Goal: Transaction & Acquisition: Obtain resource

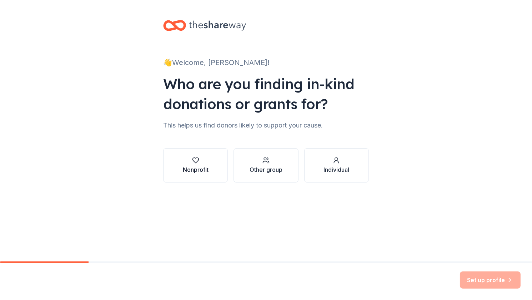
click at [197, 163] on icon "button" at bounding box center [195, 160] width 7 height 7
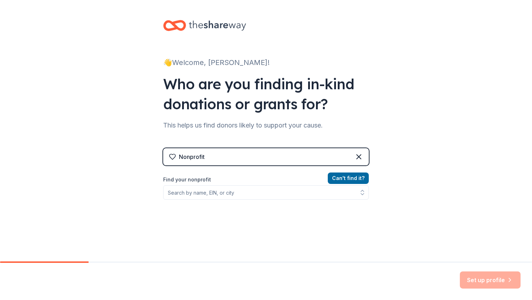
click at [213, 159] on div "Nonprofit" at bounding box center [266, 156] width 206 height 17
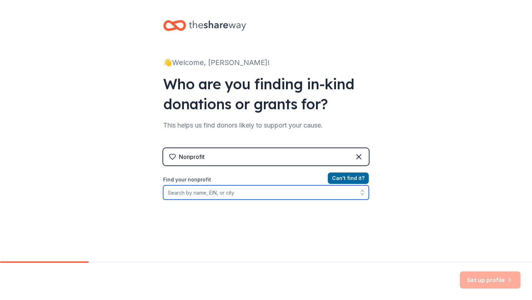
click at [217, 195] on input "Find your nonprofit" at bounding box center [266, 192] width 206 height 14
type input "Marine Corps League"
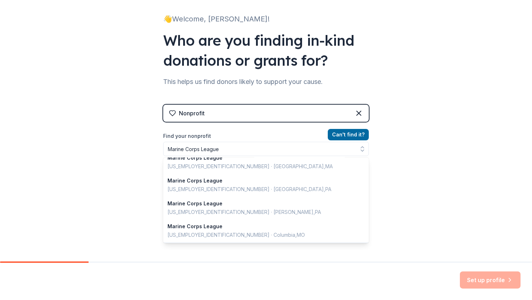
scroll to position [32, 0]
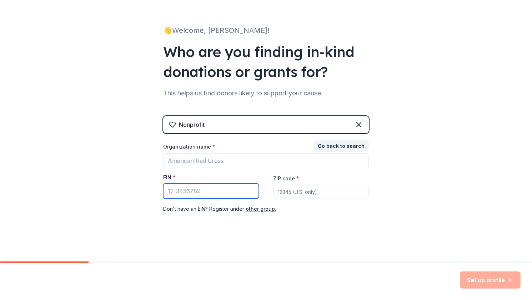
drag, startPoint x: 210, startPoint y: 191, endPoint x: 147, endPoint y: 189, distance: 62.9
click at [147, 189] on div "👋 Welcome, Edward! Who are you finding in-kind donations or grants for? This he…" at bounding box center [266, 115] width 532 height 294
click at [216, 194] on input "EIN *" at bounding box center [211, 191] width 96 height 15
type input "87-1984452"
click at [310, 195] on input "ZIP code *" at bounding box center [321, 192] width 96 height 14
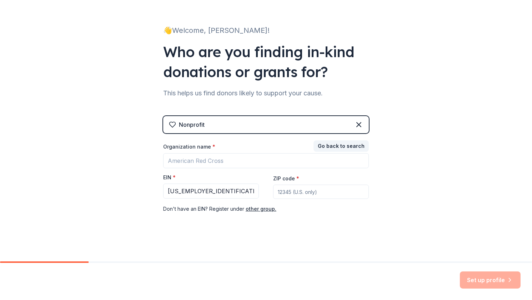
click at [300, 191] on input "ZIP code *" at bounding box center [321, 192] width 96 height 14
type input "31416"
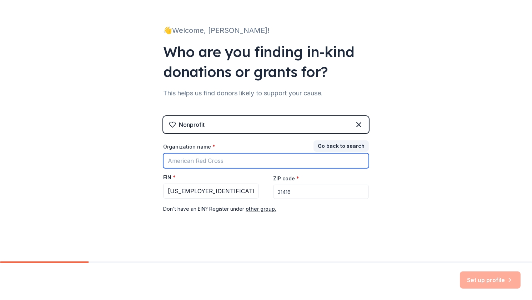
click at [292, 159] on input "Organization name *" at bounding box center [266, 160] width 206 height 15
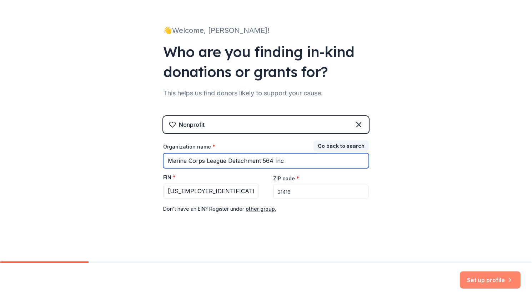
type input "Marine Corps League Detachment 564 Inc"
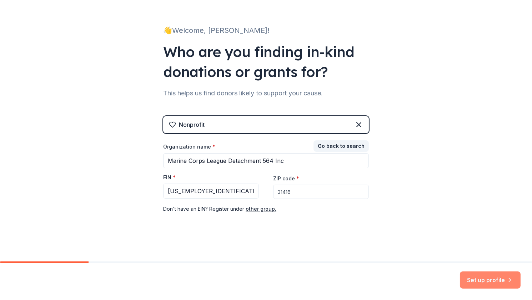
click at [490, 276] on button "Set up profile" at bounding box center [490, 279] width 61 height 17
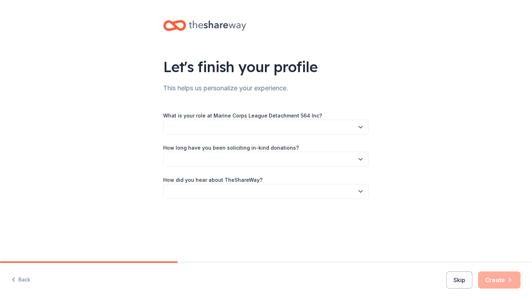
click at [280, 123] on button "button" at bounding box center [266, 127] width 206 height 15
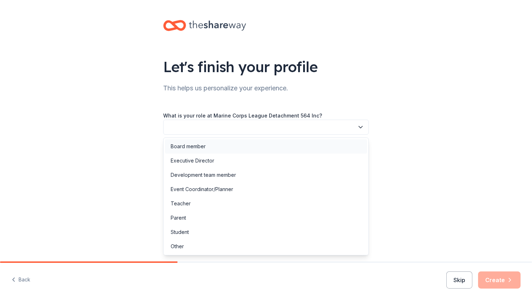
click at [251, 145] on div "Board member" at bounding box center [266, 146] width 202 height 14
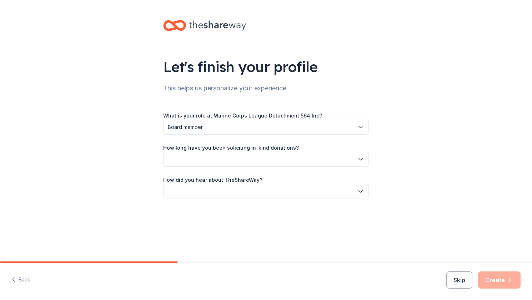
click at [362, 156] on icon "button" at bounding box center [360, 159] width 7 height 7
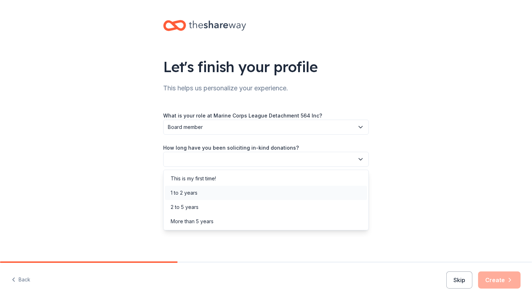
click at [223, 194] on div "1 to 2 years" at bounding box center [266, 193] width 202 height 14
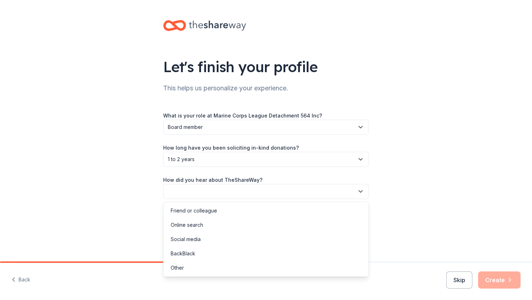
click at [359, 188] on icon "button" at bounding box center [360, 191] width 7 height 7
click at [217, 212] on div "Friend or colleague" at bounding box center [266, 211] width 202 height 14
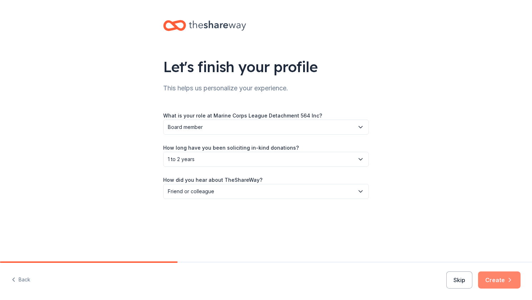
click at [497, 280] on button "Create" at bounding box center [499, 279] width 42 height 17
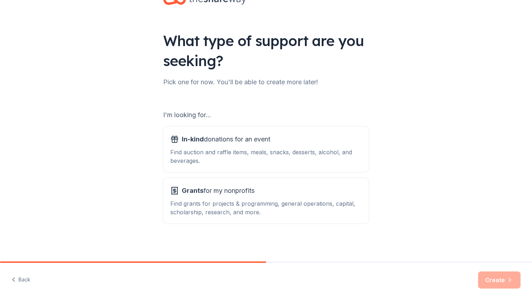
scroll to position [26, 0]
click at [233, 136] on span "In-kind donations for an event" at bounding box center [226, 138] width 89 height 11
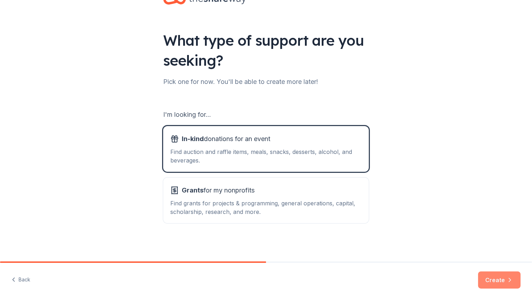
click at [488, 281] on button "Create" at bounding box center [499, 279] width 42 height 17
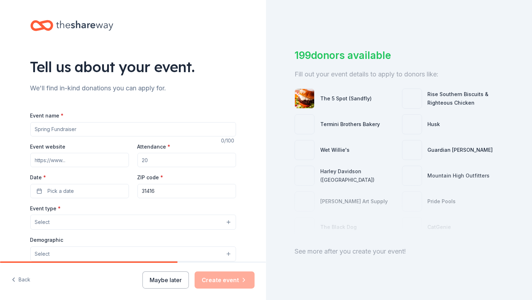
scroll to position [17, 0]
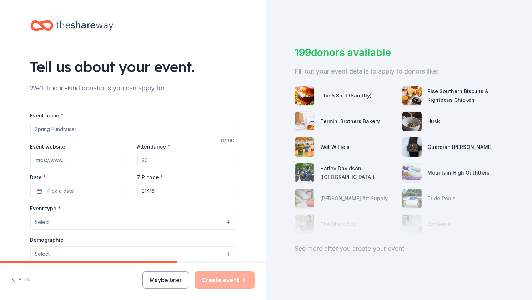
click at [90, 220] on button "Select" at bounding box center [133, 222] width 206 height 15
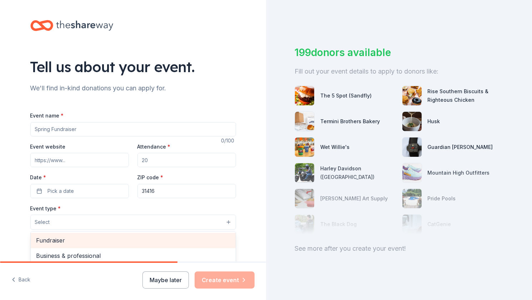
click at [64, 240] on span "Fundraiser" at bounding box center [133, 240] width 194 height 9
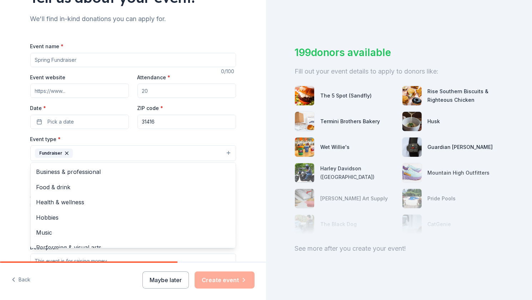
scroll to position [71, 0]
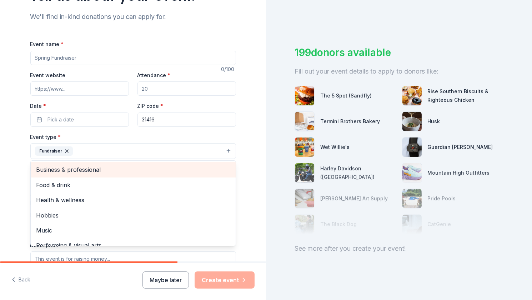
click at [80, 169] on span "Business & professional" at bounding box center [133, 169] width 194 height 9
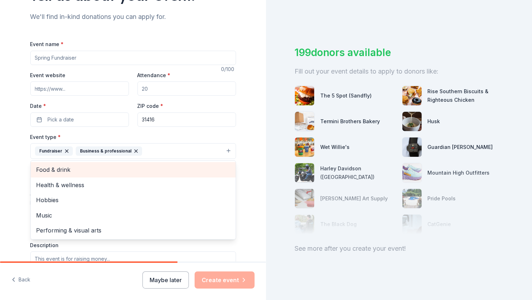
click at [80, 170] on span "Food & drink" at bounding box center [133, 169] width 194 height 9
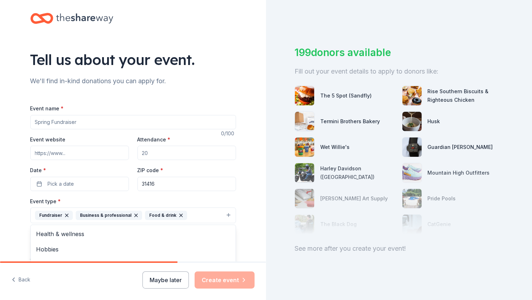
scroll to position [0, 0]
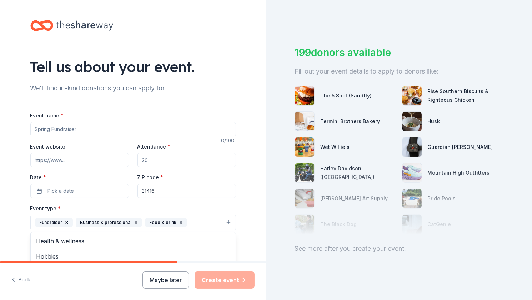
click at [83, 128] on div "Event name * 0 /100 Event website Attendance * Date * Pick a date ZIP code * 31…" at bounding box center [133, 276] width 206 height 331
click at [83, 128] on input "Event name *" at bounding box center [133, 129] width 206 height 14
type input "Grill & Chill - Savannah VA Clinic"
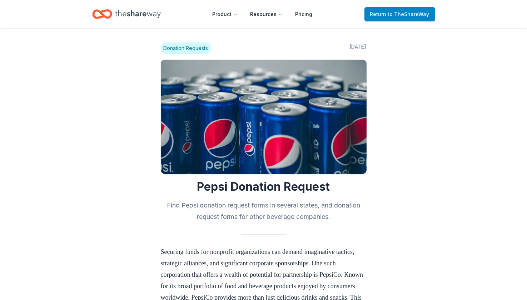
click at [398, 14] on span "to TheShareWay" at bounding box center [408, 14] width 41 height 6
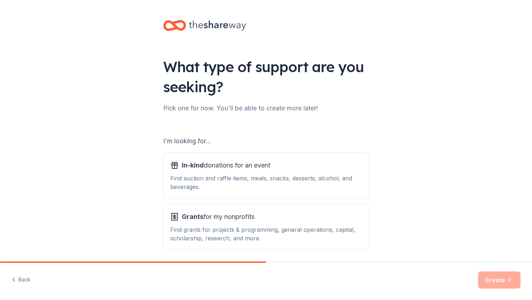
scroll to position [26, 0]
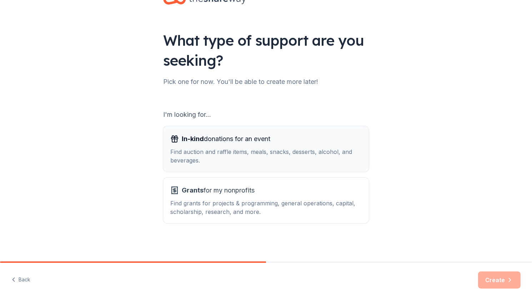
click at [218, 149] on div "Find auction and raffle items, meals, snacks, desserts, alcohol, and beverages." at bounding box center [265, 155] width 191 height 17
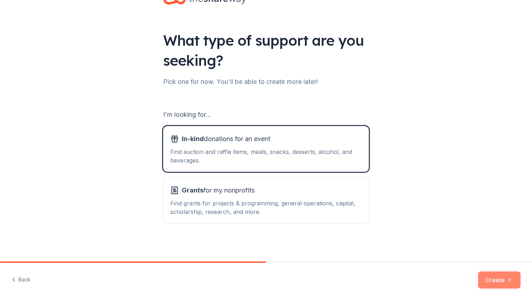
click at [484, 275] on button "Create" at bounding box center [499, 279] width 42 height 17
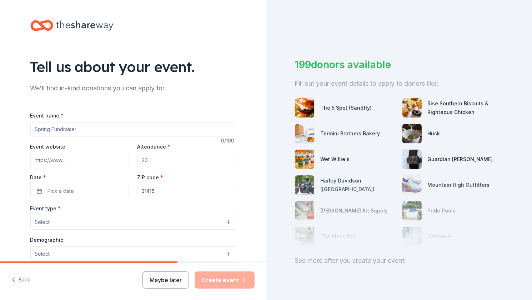
click at [81, 130] on input "Event name *" at bounding box center [133, 129] width 206 height 14
type input "Savannah Veterans Grill & Chill"
click at [68, 161] on input "Event website" at bounding box center [79, 160] width 99 height 14
type input "www.dogcompany564.com/"
drag, startPoint x: 151, startPoint y: 162, endPoint x: 132, endPoint y: 160, distance: 18.7
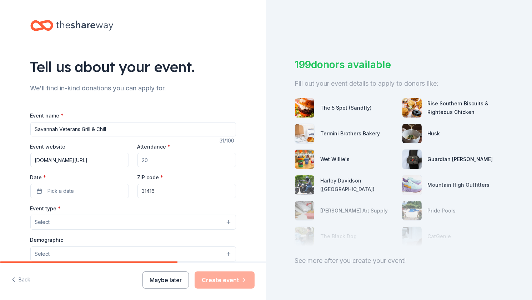
click at [132, 160] on div "Event website www.dogcompany564.com/ Attendance * Date * Pick a date ZIP code *…" at bounding box center [133, 170] width 206 height 56
drag, startPoint x: 153, startPoint y: 159, endPoint x: 143, endPoint y: 160, distance: 10.0
click at [143, 160] on input "400" at bounding box center [186, 160] width 99 height 14
type input "450"
click at [71, 191] on button "Pick a date" at bounding box center [79, 191] width 99 height 14
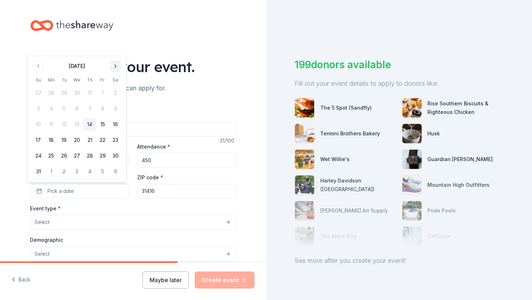
click at [113, 68] on button "Go to next month" at bounding box center [115, 66] width 10 height 10
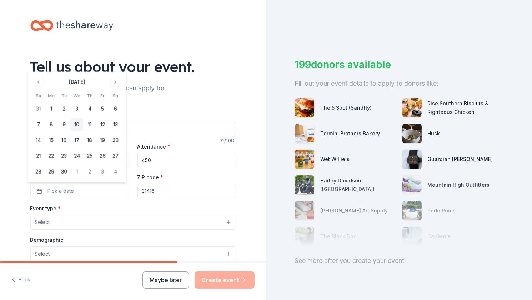
click at [77, 124] on button "10" at bounding box center [76, 124] width 13 height 13
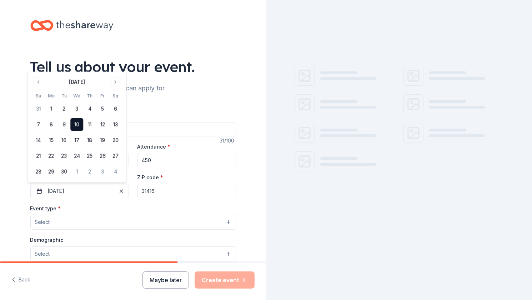
click at [75, 217] on button "Select" at bounding box center [133, 222] width 206 height 15
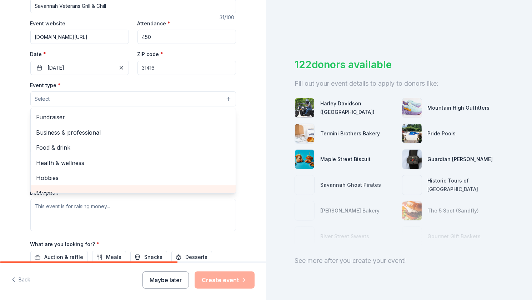
scroll to position [143, 0]
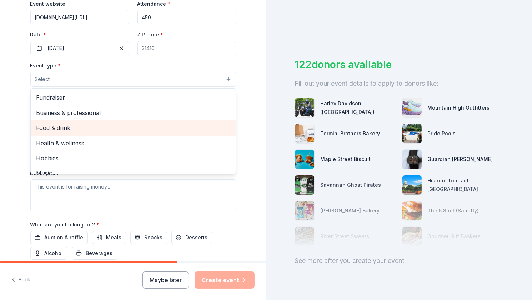
click at [70, 127] on span "Food & drink" at bounding box center [133, 127] width 194 height 9
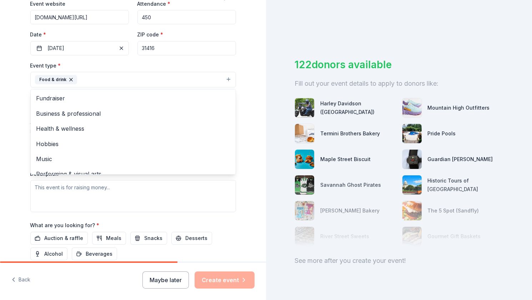
click at [11, 147] on div "Tell us about your event. We'll find in-kind donations you can apply for. Event…" at bounding box center [133, 95] width 266 height 476
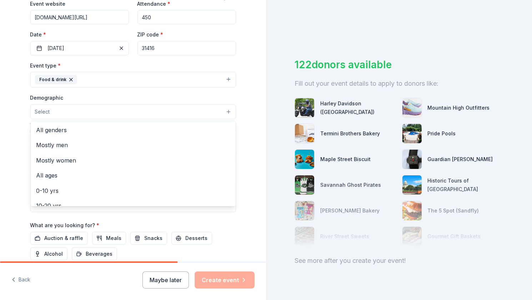
click at [61, 115] on button "Select" at bounding box center [133, 111] width 206 height 15
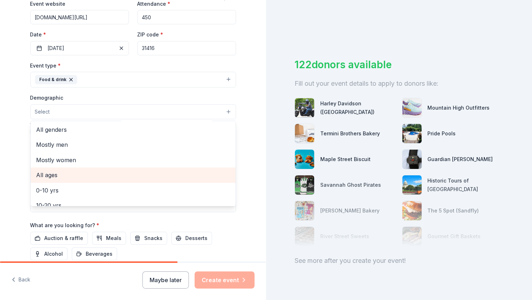
scroll to position [0, 0]
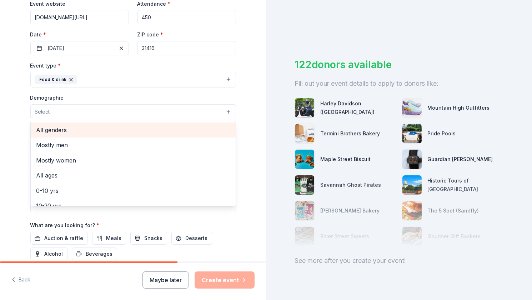
click at [71, 128] on span "All genders" at bounding box center [133, 129] width 194 height 9
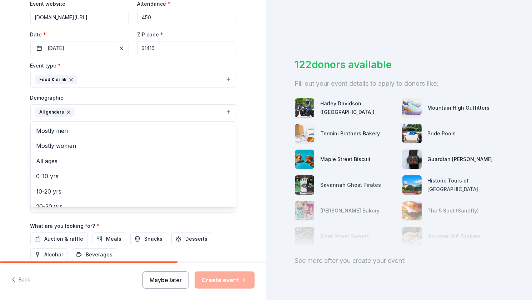
click at [19, 139] on div "Tell us about your event. We'll find in-kind donations you can apply for. Event…" at bounding box center [133, 95] width 228 height 477
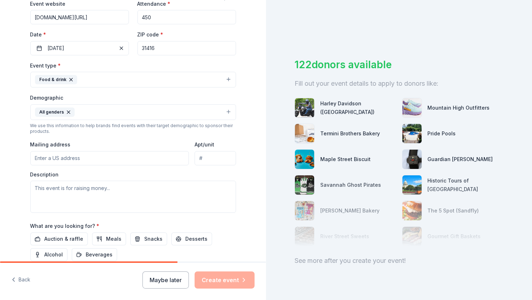
click at [70, 155] on input "Mailing address" at bounding box center [109, 158] width 159 height 14
type input "120 Habitat Drive, Savannah, GA 31419"
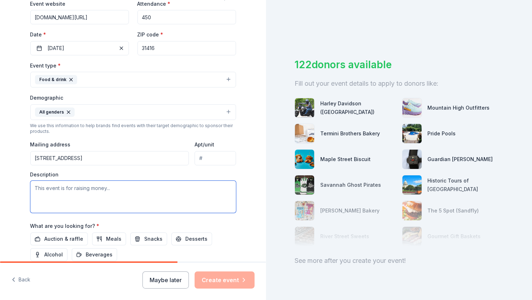
click at [32, 187] on textarea at bounding box center [133, 197] width 206 height 32
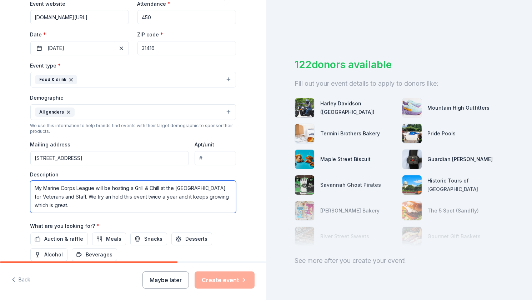
click at [99, 197] on textarea "My Marine Corps League will be hosting a Grill & Chill at the Savannah VA Clini…" at bounding box center [133, 197] width 206 height 32
click at [92, 206] on textarea "My Marine Corps League will be hosting a Grill & Chill at the Savannah VA Clini…" at bounding box center [133, 197] width 206 height 32
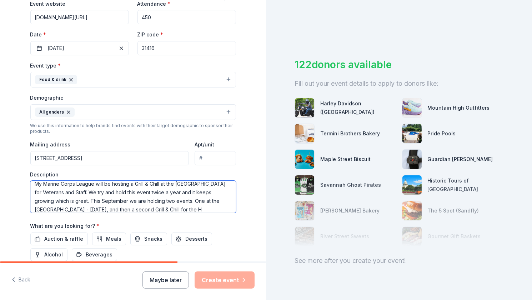
scroll to position [13, 0]
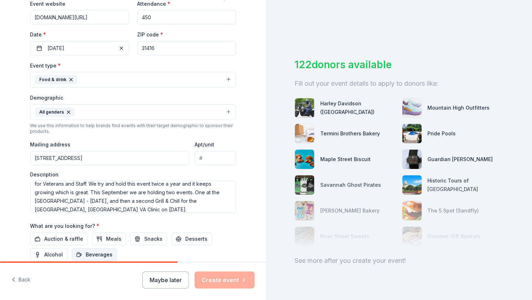
click at [86, 252] on span "Beverages" at bounding box center [99, 254] width 27 height 9
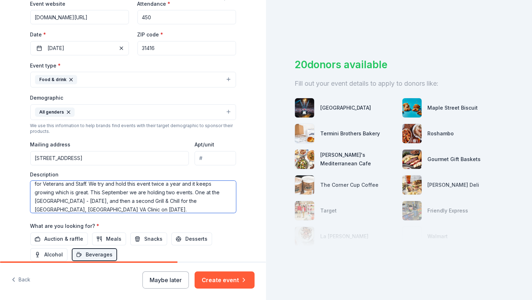
click at [144, 205] on textarea "My Marine Corps League will be hosting a Grill & Chill at the Savannah VA Clini…" at bounding box center [133, 197] width 206 height 32
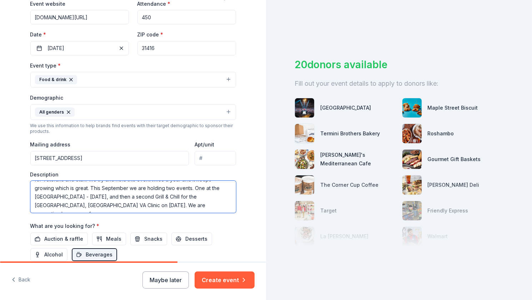
scroll to position [21, 0]
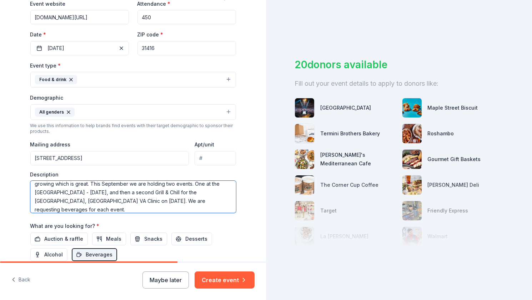
click at [207, 201] on textarea "My Marine Corps League will be hosting a Grill & Chill at the Savannah VA Clini…" at bounding box center [133, 197] width 206 height 32
click at [107, 207] on textarea "My Marine Corps League will be hosting a Grill & Chill at the Savannah VA Clini…" at bounding box center [133, 197] width 206 height 32
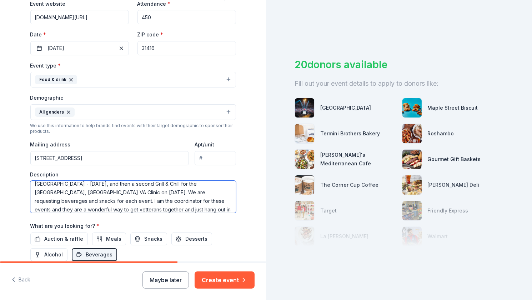
scroll to position [39, 0]
click at [124, 207] on textarea "My Marine Corps League will be hosting a Grill & Chill at the Savannah VA Clini…" at bounding box center [133, 197] width 206 height 32
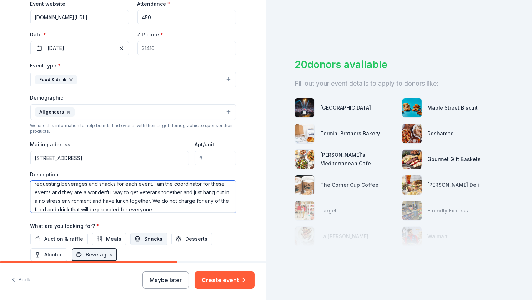
type textarea "My Marine Corps League will be hosting a Grill & Chill at the Savannah VA Clini…"
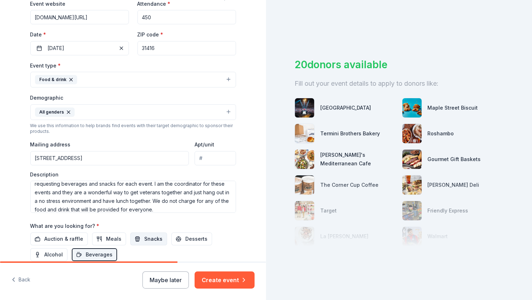
click at [145, 235] on span "Snacks" at bounding box center [154, 239] width 18 height 9
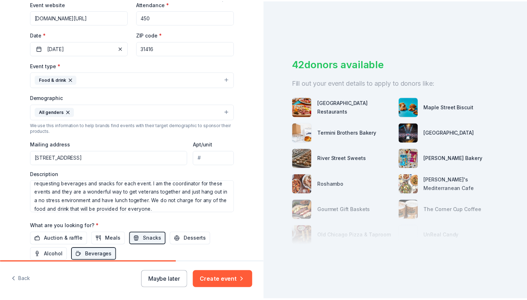
scroll to position [6, 0]
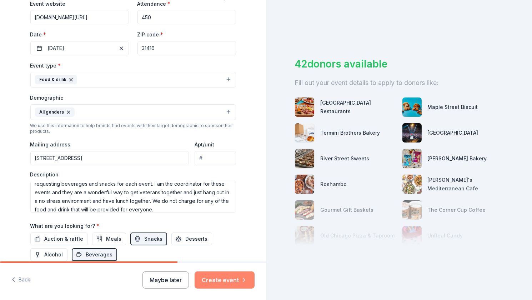
click at [224, 280] on button "Create event" at bounding box center [225, 279] width 60 height 17
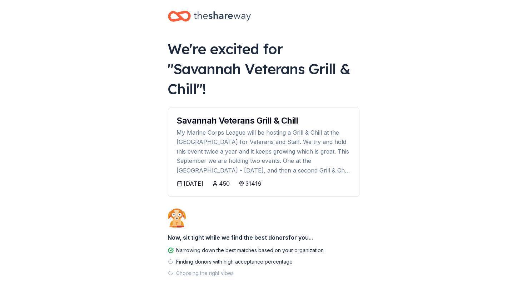
scroll to position [11, 0]
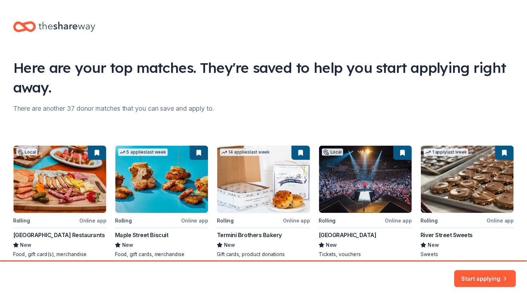
scroll to position [31, 0]
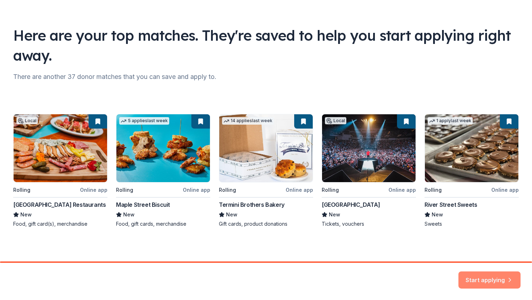
click at [472, 275] on button "Start applying" at bounding box center [489, 275] width 62 height 17
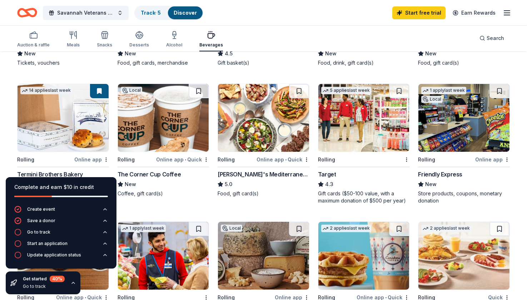
scroll to position [214, 0]
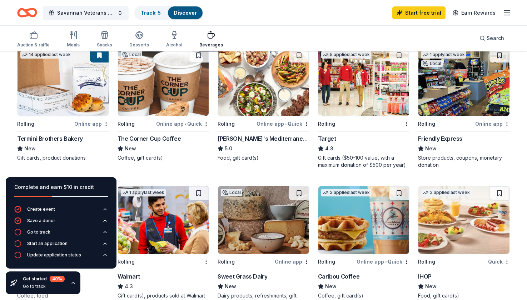
click at [161, 135] on div "The Corner Cup Coffee" at bounding box center [149, 138] width 64 height 9
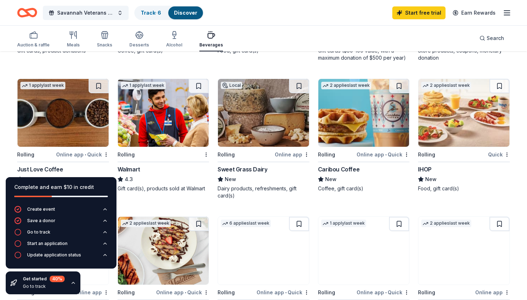
scroll to position [357, 0]
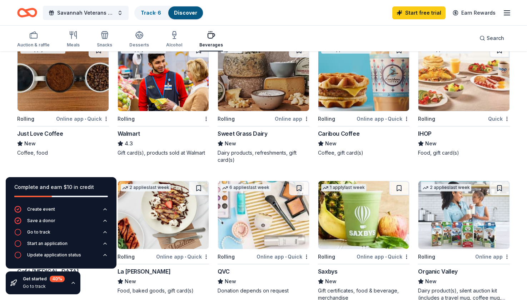
click at [153, 75] on img at bounding box center [163, 77] width 91 height 68
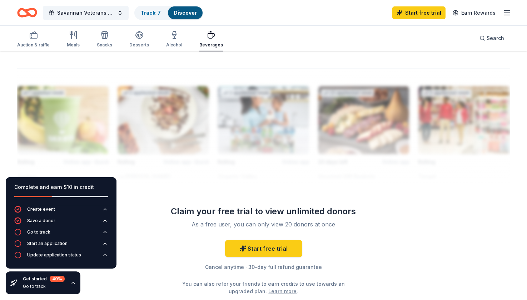
scroll to position [643, 0]
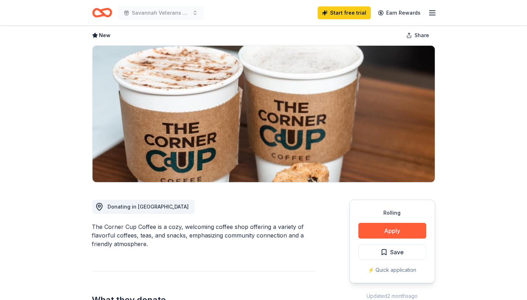
scroll to position [36, 0]
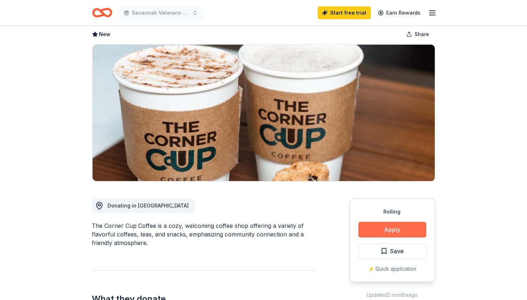
click at [388, 227] on button "Apply" at bounding box center [392, 230] width 68 height 16
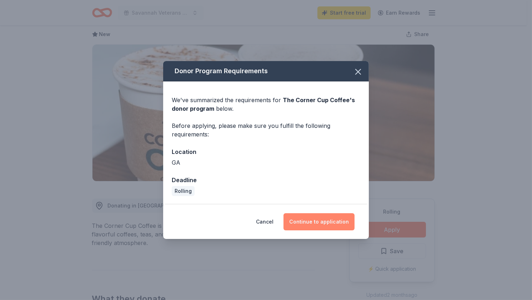
click at [327, 220] on button "Continue to application" at bounding box center [318, 221] width 71 height 17
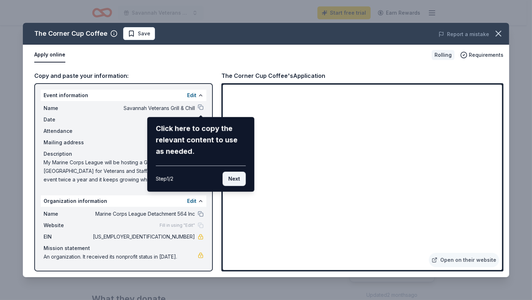
click at [233, 179] on button "Next" at bounding box center [233, 179] width 23 height 14
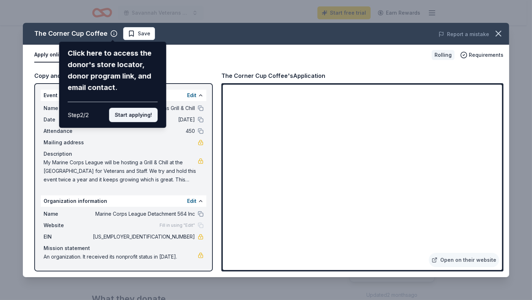
click at [135, 116] on button "Start applying!" at bounding box center [133, 115] width 49 height 14
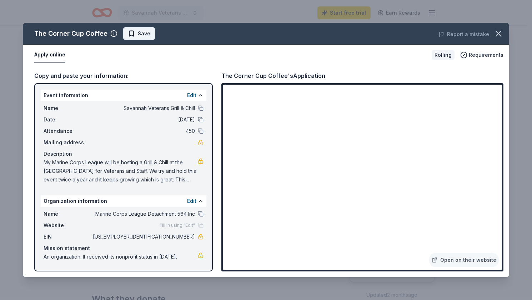
click at [135, 32] on span "Save" at bounding box center [139, 33] width 22 height 9
click at [499, 35] on icon "button" at bounding box center [498, 34] width 10 height 10
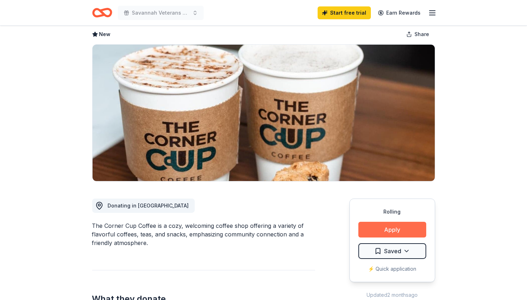
click at [379, 228] on button "Apply" at bounding box center [392, 230] width 68 height 16
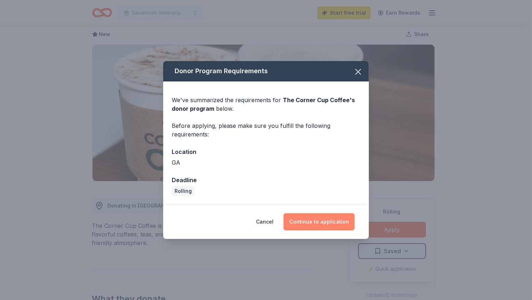
click at [324, 222] on button "Continue to application" at bounding box center [318, 221] width 71 height 17
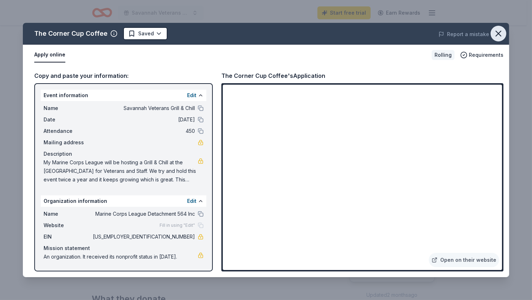
click at [494, 30] on icon "button" at bounding box center [498, 34] width 10 height 10
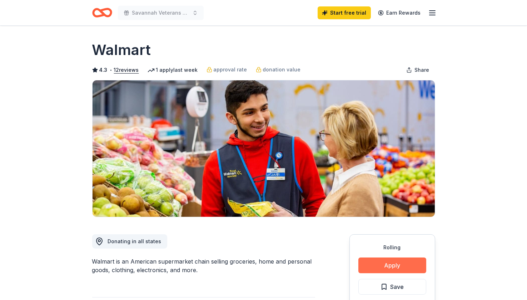
click at [385, 263] on button "Apply" at bounding box center [392, 265] width 68 height 16
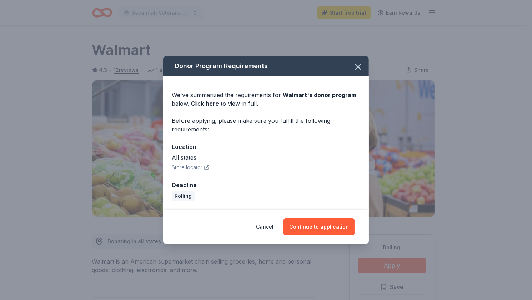
click at [191, 167] on button "Store locator" at bounding box center [191, 167] width 38 height 9
click at [183, 156] on div "All states" at bounding box center [266, 157] width 189 height 9
click at [181, 165] on button "Store locator" at bounding box center [191, 167] width 38 height 9
click at [313, 225] on button "Continue to application" at bounding box center [318, 226] width 71 height 17
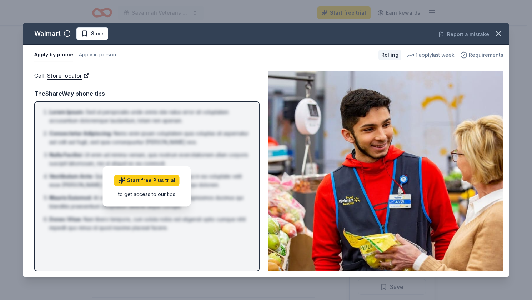
click at [480, 55] on span "Requirements" at bounding box center [486, 55] width 35 height 9
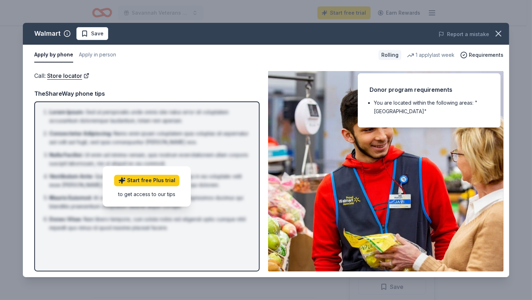
click at [421, 85] on div "Donor program requirements" at bounding box center [429, 89] width 119 height 9
click at [215, 54] on div "Apply by phone Apply in person" at bounding box center [203, 54] width 338 height 15
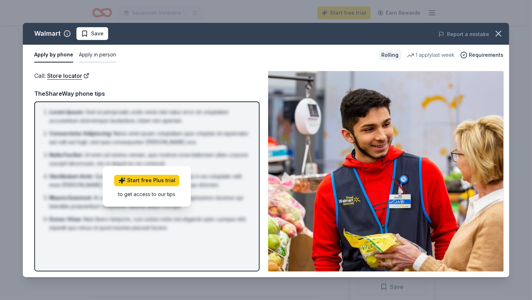
click at [88, 55] on button "Apply in person" at bounding box center [97, 54] width 37 height 15
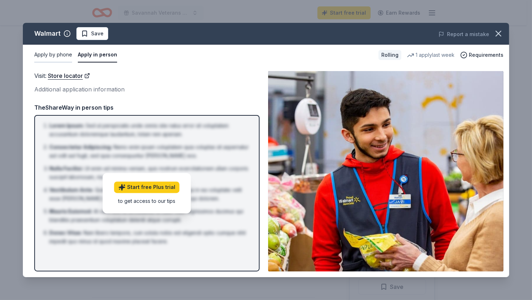
click at [65, 56] on button "Apply by phone" at bounding box center [53, 54] width 38 height 15
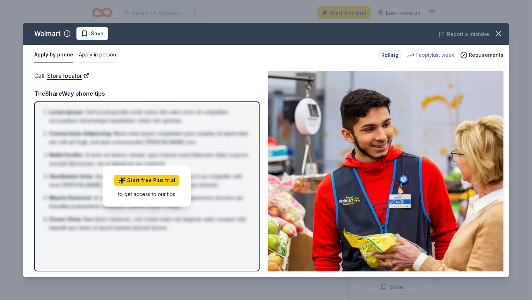
click at [94, 52] on button "Apply in person" at bounding box center [97, 54] width 37 height 15
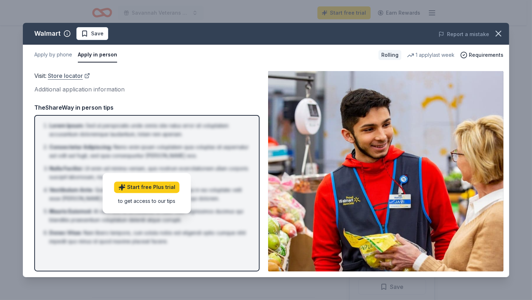
click at [71, 73] on link "Store locator" at bounding box center [69, 75] width 42 height 9
click at [145, 186] on link "Start free Plus trial" at bounding box center [146, 187] width 65 height 11
click at [67, 34] on icon "button" at bounding box center [67, 33] width 7 height 7
click at [166, 45] on div "Apply by phone Apply in person Rolling 1 apply last week Requirements" at bounding box center [266, 55] width 486 height 21
click at [391, 290] on div "Walmart Saved Report a mistake Apply by phone Apply in person Rolling 1 apply l…" at bounding box center [266, 150] width 532 height 300
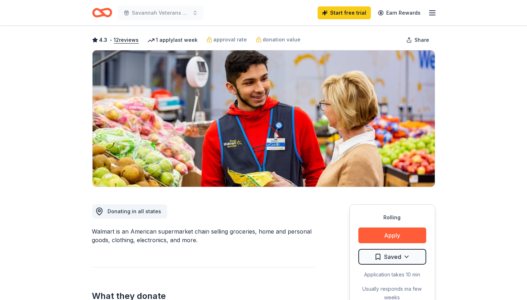
scroll to position [22, 0]
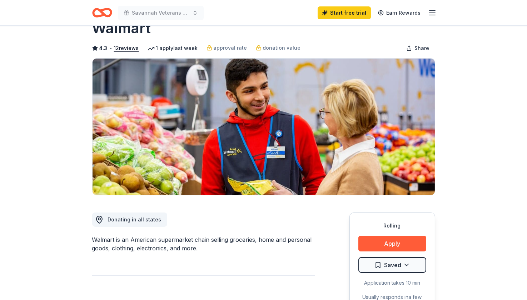
click at [406, 282] on div "Application takes 10 min" at bounding box center [392, 282] width 68 height 9
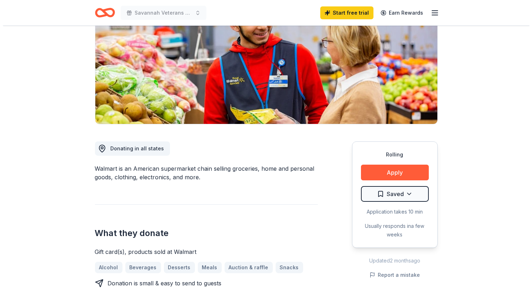
scroll to position [93, 0]
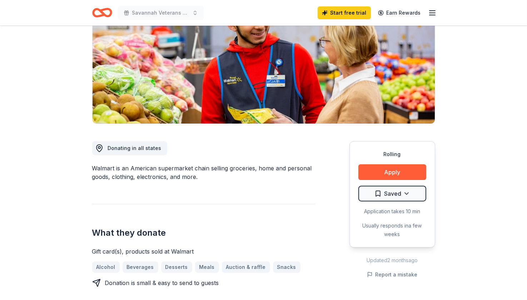
click at [391, 230] on div "Usually responds in a few weeks" at bounding box center [392, 229] width 68 height 17
click at [383, 273] on button "Report a mistake" at bounding box center [392, 274] width 51 height 9
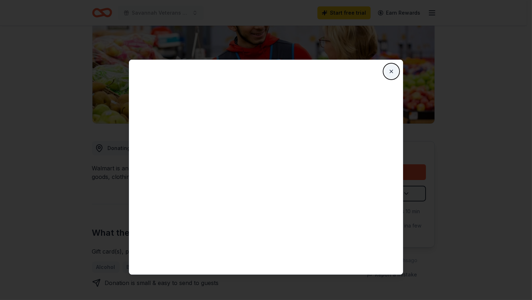
click at [393, 71] on button "Close" at bounding box center [391, 71] width 14 height 14
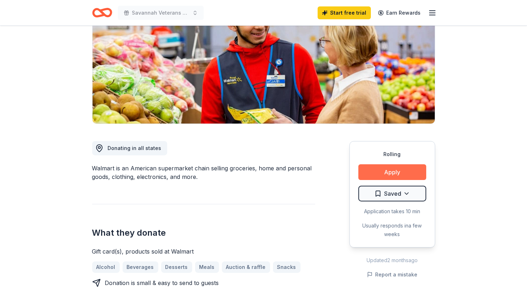
click at [386, 172] on button "Apply" at bounding box center [392, 172] width 68 height 16
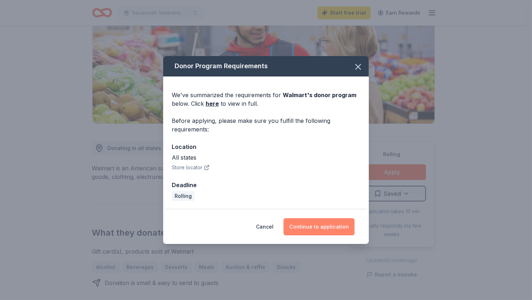
click at [309, 225] on button "Continue to application" at bounding box center [318, 226] width 71 height 17
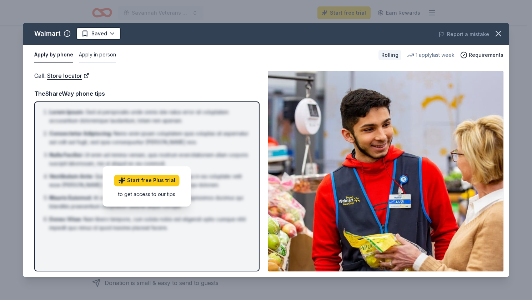
click at [90, 55] on button "Apply in person" at bounding box center [97, 54] width 37 height 15
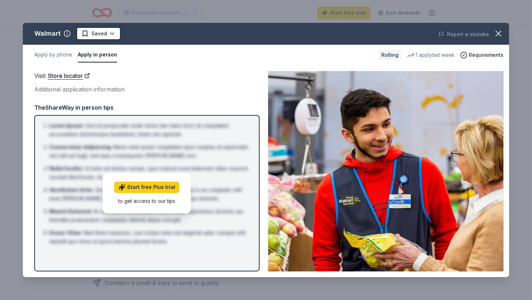
click at [67, 89] on div "Additional application information" at bounding box center [146, 89] width 225 height 9
click at [71, 75] on link "Store locator" at bounding box center [69, 75] width 42 height 9
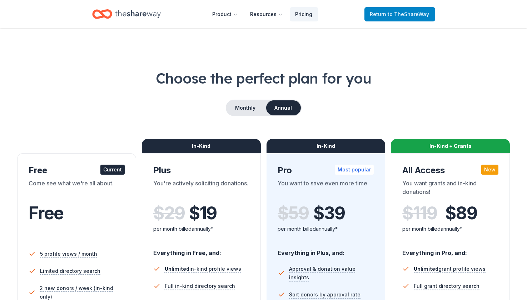
click at [397, 13] on span "to TheShareWay" at bounding box center [408, 14] width 41 height 6
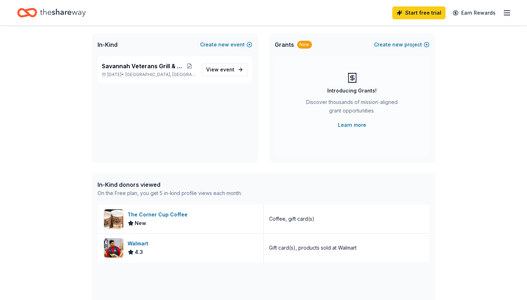
scroll to position [71, 0]
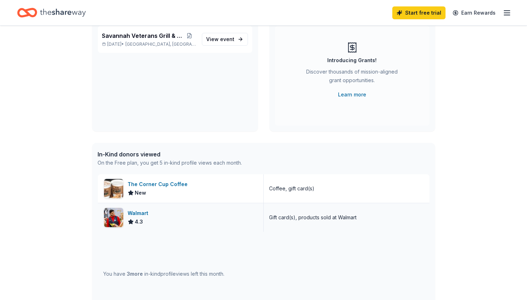
click at [135, 211] on div "Walmart" at bounding box center [140, 213] width 24 height 9
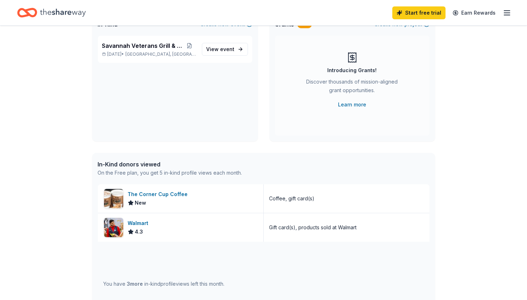
scroll to position [0, 0]
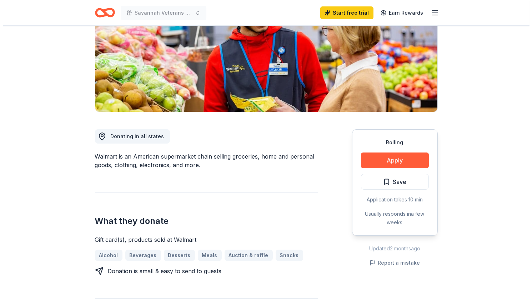
scroll to position [107, 0]
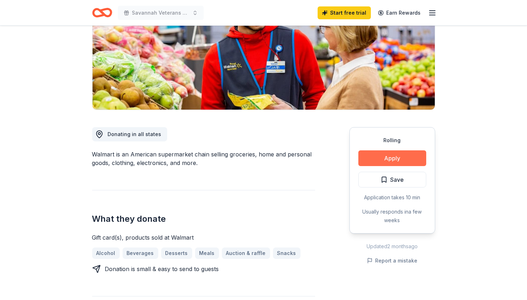
click at [388, 156] on button "Apply" at bounding box center [392, 158] width 68 height 16
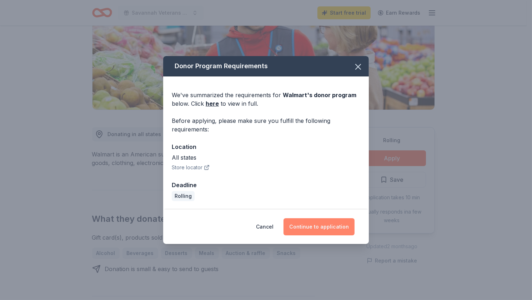
click at [325, 227] on button "Continue to application" at bounding box center [318, 226] width 71 height 17
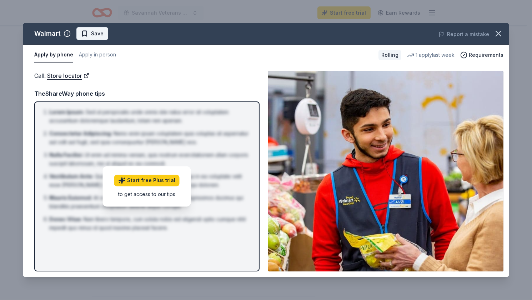
click at [93, 30] on span "Save" at bounding box center [97, 33] width 12 height 9
click at [60, 92] on div "TheShareWay phone tips" at bounding box center [146, 93] width 225 height 9
click at [503, 32] on icon "button" at bounding box center [498, 34] width 10 height 10
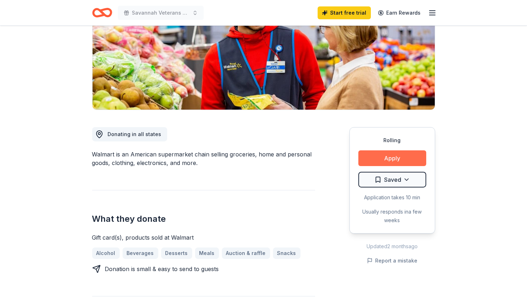
click at [389, 155] on button "Apply" at bounding box center [392, 158] width 68 height 16
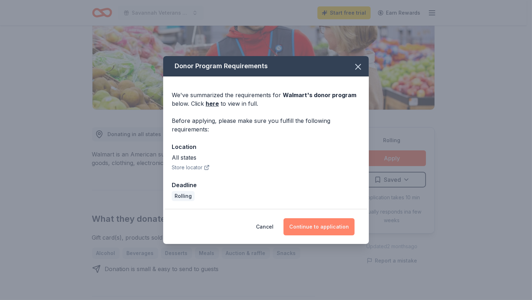
click at [313, 225] on button "Continue to application" at bounding box center [318, 226] width 71 height 17
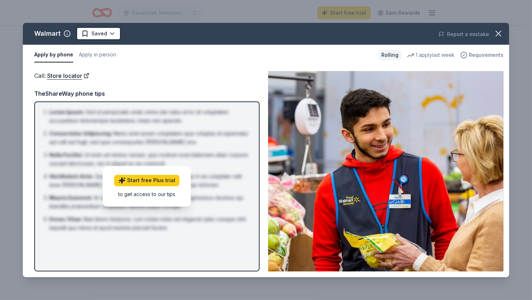
click at [474, 56] on span "Requirements" at bounding box center [486, 55] width 35 height 9
click at [421, 55] on div "1 apply last week" at bounding box center [430, 55] width 47 height 9
click at [390, 55] on div "Rolling" at bounding box center [389, 55] width 23 height 10
click at [99, 127] on ol "[PERSON_NAME] : Sed ut perspiciatis unde omnis iste natus error sit voluptatem …" at bounding box center [147, 170] width 212 height 124
click at [146, 195] on div "to get access to our tips" at bounding box center [146, 193] width 65 height 7
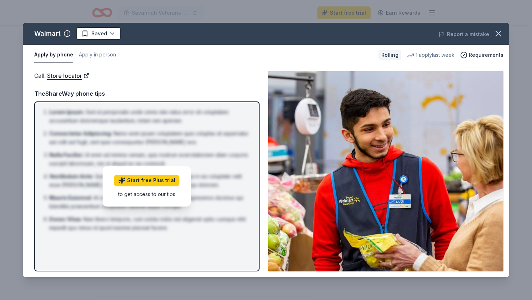
click at [395, 54] on div "Rolling" at bounding box center [389, 55] width 23 height 10
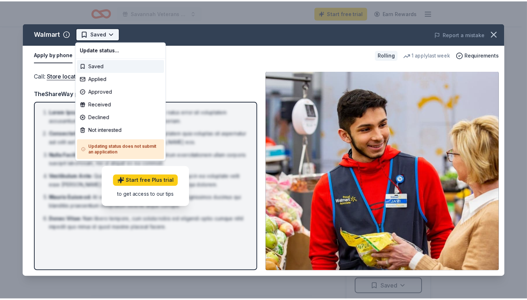
scroll to position [0, 0]
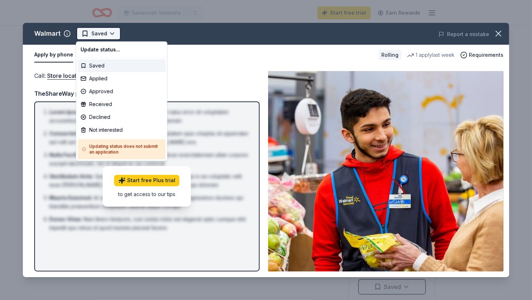
click at [109, 32] on html "Savannah Veterans Grill & Chill Start free trial Earn Rewards Rolling Share Wal…" at bounding box center [266, 150] width 532 height 300
drag, startPoint x: 115, startPoint y: 148, endPoint x: 119, endPoint y: 148, distance: 3.6
click at [119, 148] on h5 "Updating status does not submit an application" at bounding box center [121, 149] width 79 height 11
drag, startPoint x: 119, startPoint y: 148, endPoint x: 131, endPoint y: 154, distance: 13.3
click at [131, 154] on h5 "Updating status does not submit an application" at bounding box center [121, 149] width 79 height 11
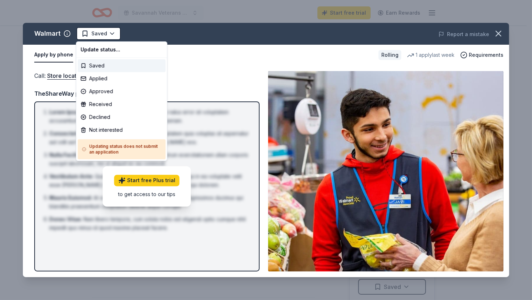
click at [200, 41] on html "Savannah Veterans Grill & Chill Start free trial Earn Rewards Rolling Share Wal…" at bounding box center [266, 150] width 532 height 300
